Goal: Task Accomplishment & Management: Manage account settings

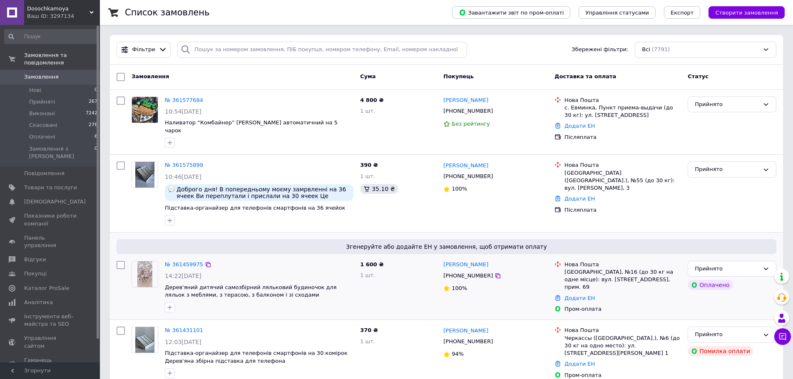
click at [184, 260] on div "№ 361459975" at bounding box center [184, 265] width 40 height 10
click at [181, 262] on link "№ 361459975" at bounding box center [184, 265] width 38 height 6
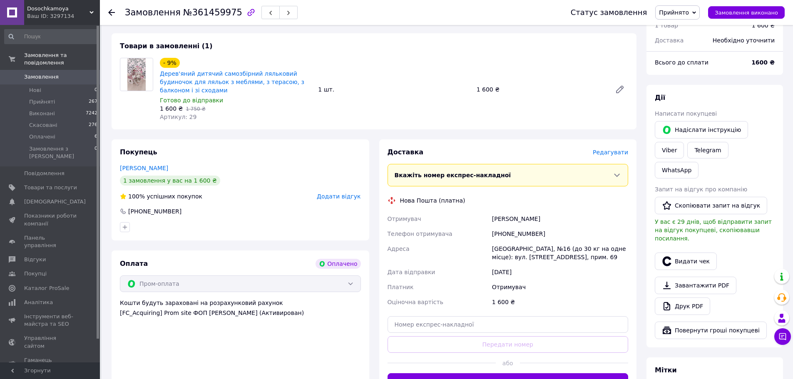
scroll to position [292, 0]
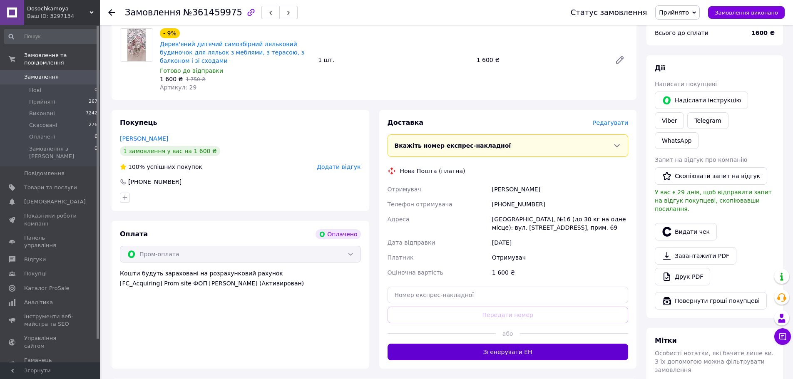
click at [544, 344] on button "Згенерувати ЕН" at bounding box center [508, 352] width 241 height 17
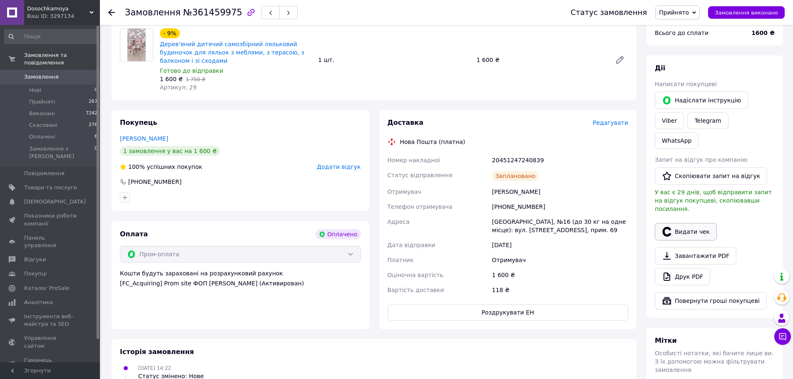
click at [693, 223] on button "Видати чек" at bounding box center [686, 231] width 62 height 17
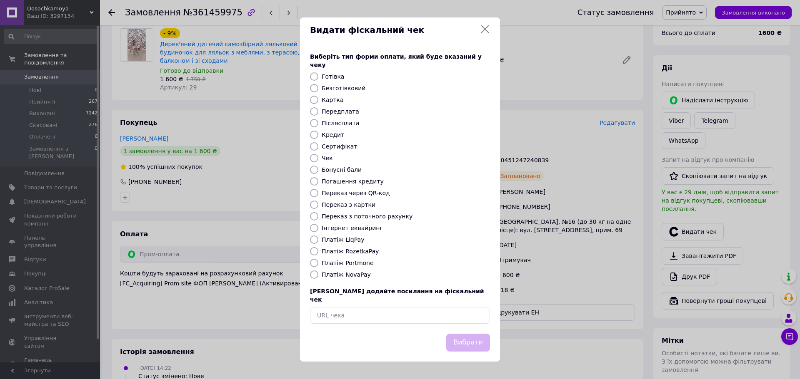
click at [355, 251] on label "Платіж RozetkaPay" at bounding box center [350, 251] width 57 height 7
click at [318, 251] on input "Платіж RozetkaPay" at bounding box center [314, 251] width 8 height 8
radio input "true"
click at [476, 334] on button "Вибрати" at bounding box center [468, 343] width 44 height 18
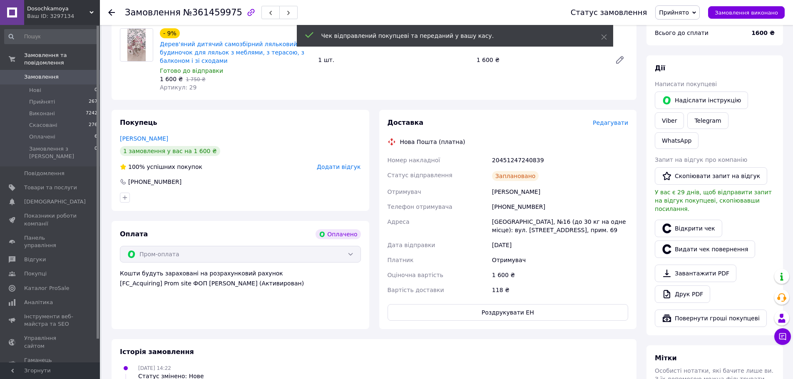
click at [24, 73] on span "Замовлення" at bounding box center [41, 76] width 35 height 7
